Goal: Task Accomplishment & Management: Manage account settings

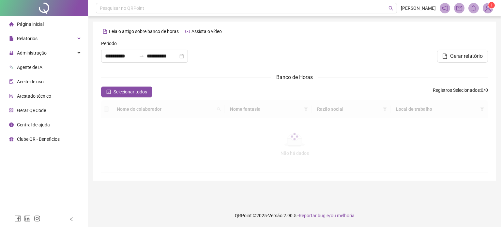
type input "**********"
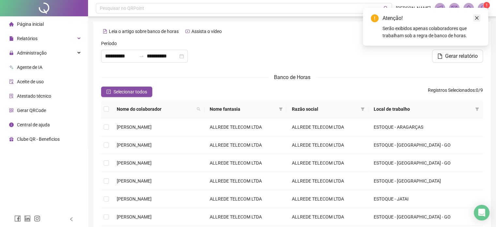
click at [478, 18] on icon "close" at bounding box center [476, 18] width 5 height 5
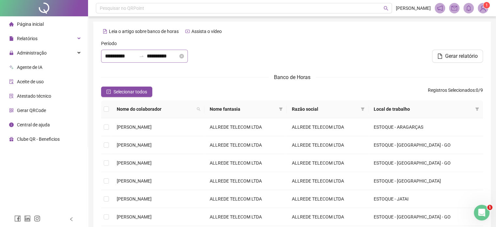
click at [144, 58] on icon "swap-right" at bounding box center [141, 55] width 5 height 5
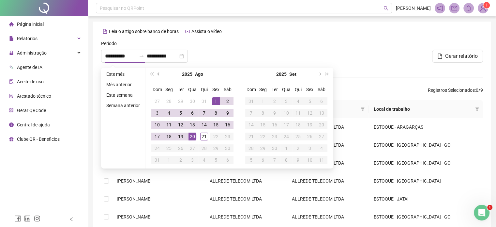
click at [157, 75] on button "prev-year" at bounding box center [158, 73] width 7 height 13
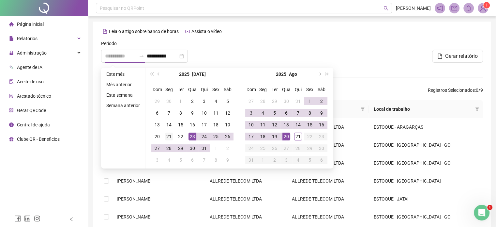
type input "**********"
click at [167, 137] on div "21" at bounding box center [169, 136] width 8 height 8
type input "**********"
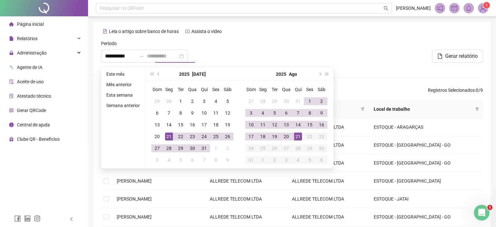
click at [298, 138] on div "21" at bounding box center [298, 136] width 8 height 8
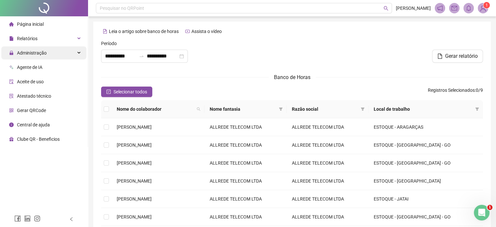
click at [52, 53] on div "Administração" at bounding box center [43, 52] width 85 height 13
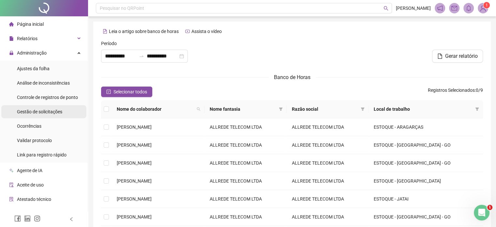
click at [53, 110] on span "Gestão de solicitações" at bounding box center [39, 111] width 45 height 5
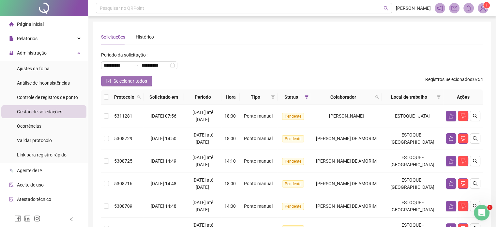
click at [110, 82] on icon "check-square" at bounding box center [108, 81] width 5 height 5
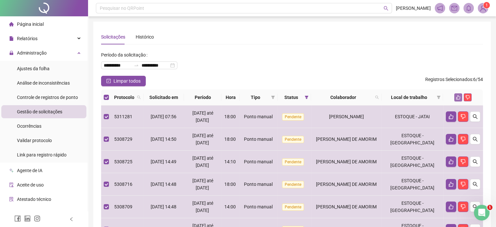
click at [458, 96] on icon "like" at bounding box center [458, 97] width 5 height 5
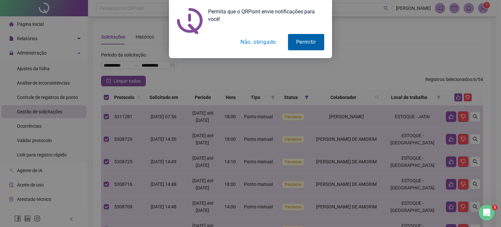
click at [313, 44] on button "Permitir" at bounding box center [306, 42] width 36 height 16
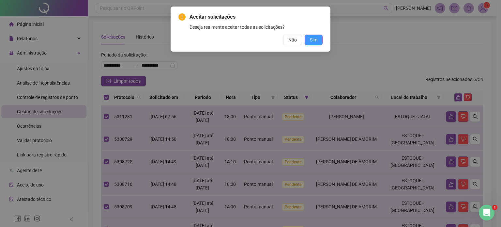
click at [316, 42] on span "Sim" at bounding box center [313, 39] width 7 height 7
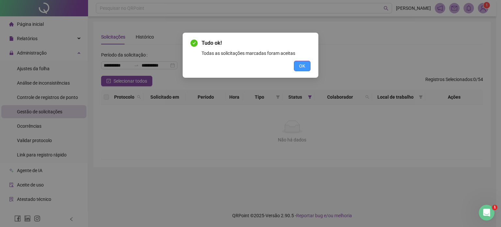
click at [305, 64] on span "OK" at bounding box center [302, 65] width 6 height 7
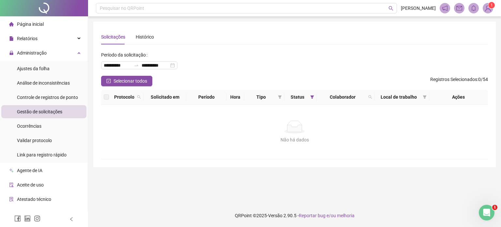
click at [56, 112] on span "Gestão de solicitações" at bounding box center [39, 111] width 45 height 5
click at [46, 97] on span "Controle de registros de ponto" at bounding box center [47, 97] width 61 height 5
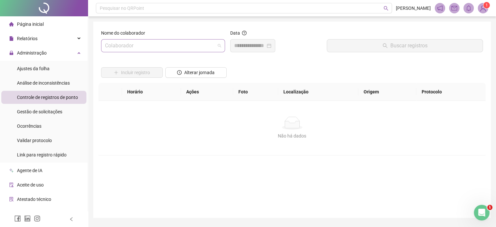
click at [163, 44] on input "search" at bounding box center [160, 45] width 110 height 12
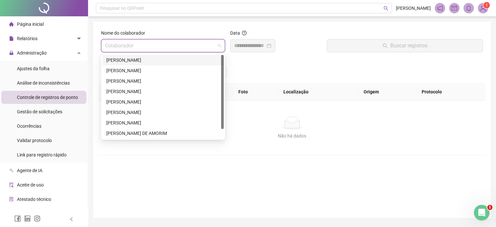
click at [148, 62] on div "[PERSON_NAME]" at bounding box center [162, 59] width 113 height 7
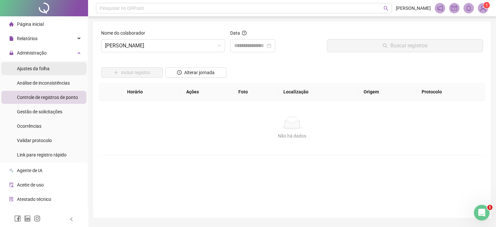
click at [46, 72] on div "Ajustes da folha" at bounding box center [33, 68] width 33 height 13
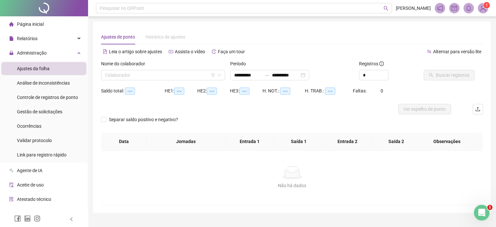
type input "**********"
click at [220, 75] on icon "down" at bounding box center [219, 75] width 4 height 4
click at [184, 77] on input "search" at bounding box center [160, 75] width 110 height 10
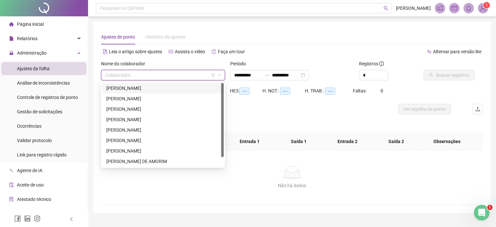
click at [149, 88] on div "[PERSON_NAME]" at bounding box center [162, 87] width 113 height 7
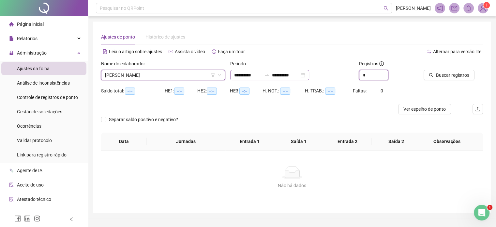
click at [313, 73] on div "**********" at bounding box center [291, 72] width 387 height 25
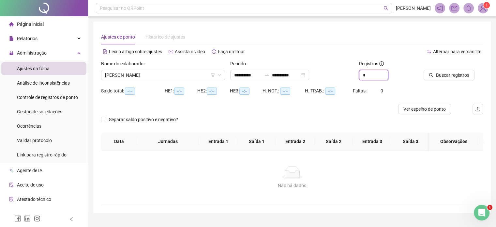
type input "*"
